Goal: Find specific page/section: Find specific page/section

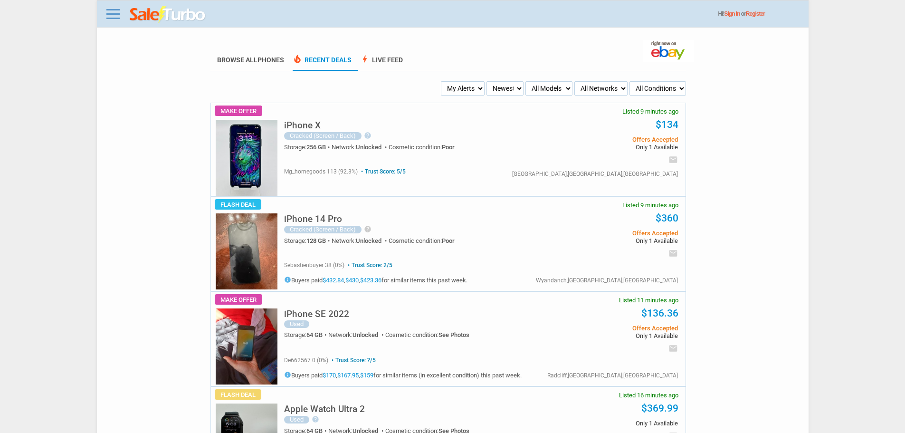
click at [489, 88] on select "Newest Oldest Sold Fastest Savvy Buyers Price (Low - High) Price (High - Low)" at bounding box center [504, 88] width 37 height 14
click at [449, 90] on select "My Alerts All Deals BIN Only w/ Offers Only" at bounding box center [463, 88] width 44 height 14
select select "flash_bin"
click at [442, 82] on select "My Alerts All Deals BIN Only w/ Offers Only" at bounding box center [463, 88] width 44 height 14
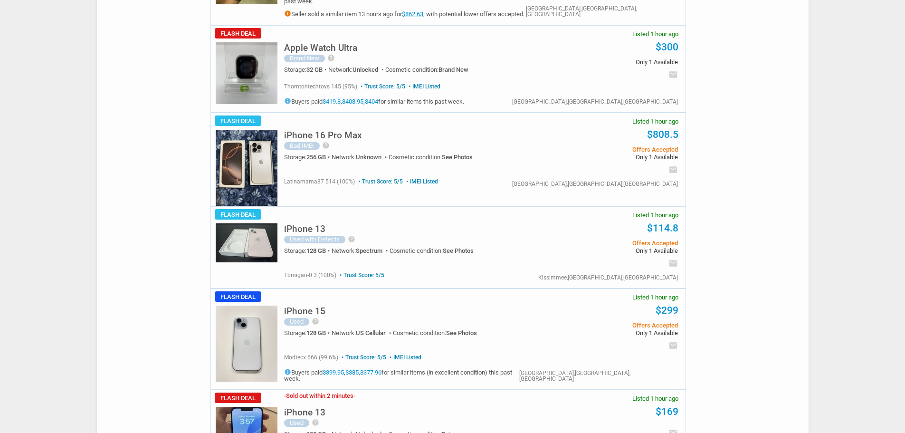
scroll to position [760, 0]
